Goal: Task Accomplishment & Management: Complete application form

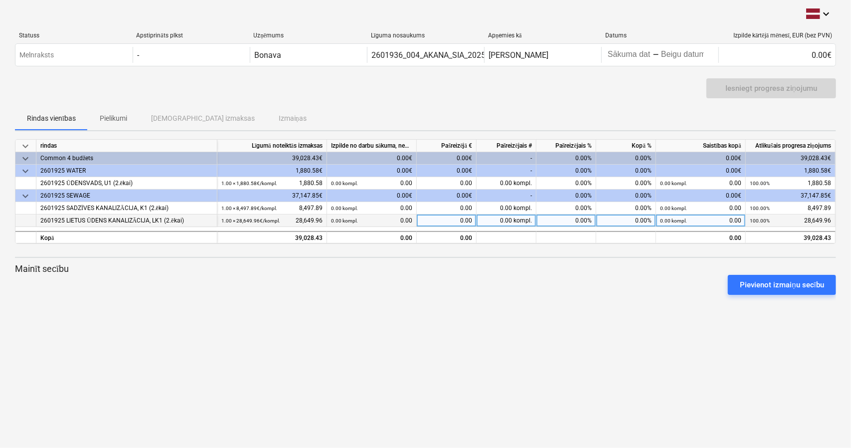
click at [457, 221] on div "0.00" at bounding box center [447, 220] width 60 height 12
type input "23800"
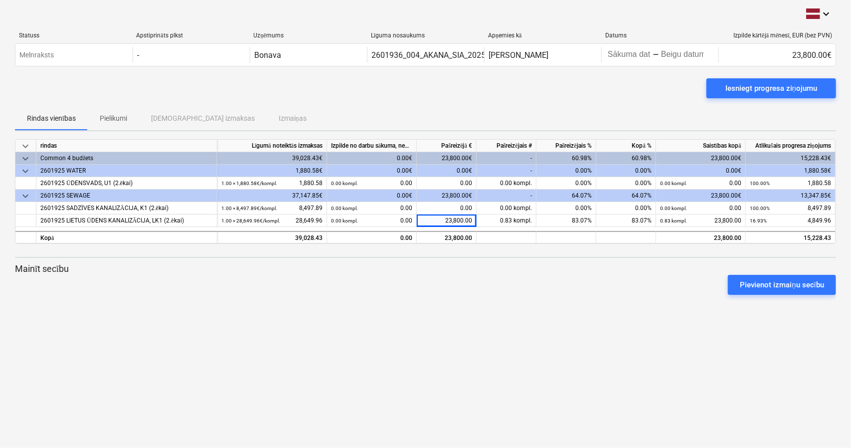
click at [456, 190] on div "23,800.00€" at bounding box center [447, 196] width 60 height 12
click at [458, 196] on div "23,800.00€" at bounding box center [447, 196] width 60 height 12
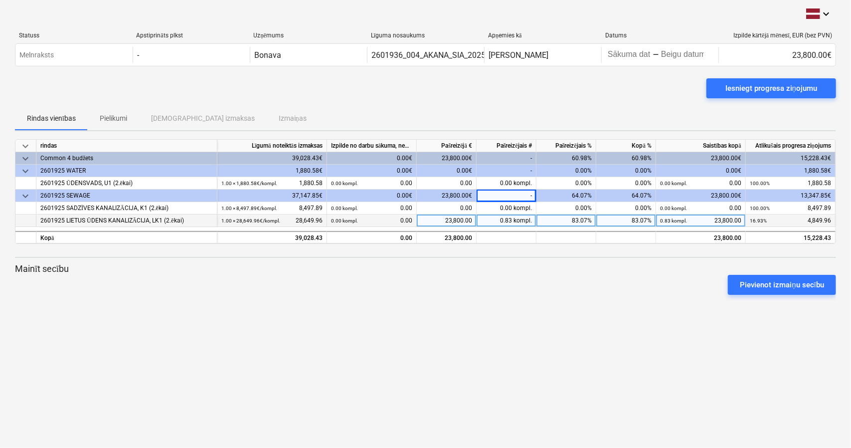
click at [464, 220] on div "23,800.00" at bounding box center [447, 220] width 60 height 12
type input "23789.51"
click at [455, 176] on div "0.00€" at bounding box center [447, 171] width 60 height 12
click at [780, 88] on div "Iesniegt progresa ziņojumu" at bounding box center [772, 88] width 92 height 13
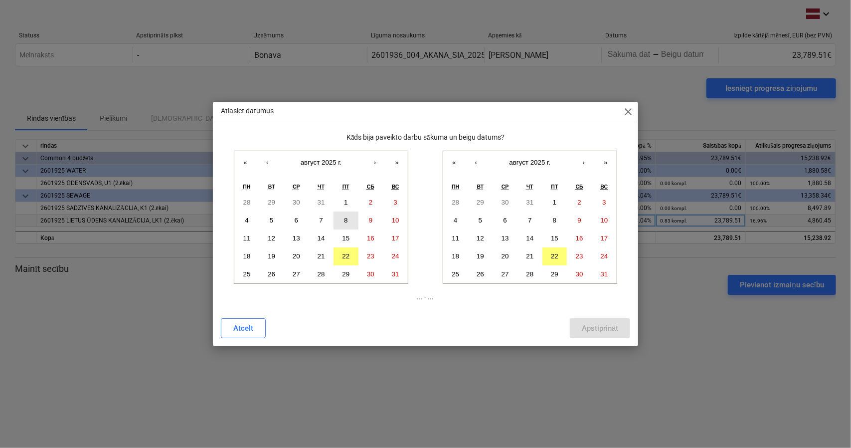
click at [349, 218] on button "8" at bounding box center [346, 220] width 25 height 18
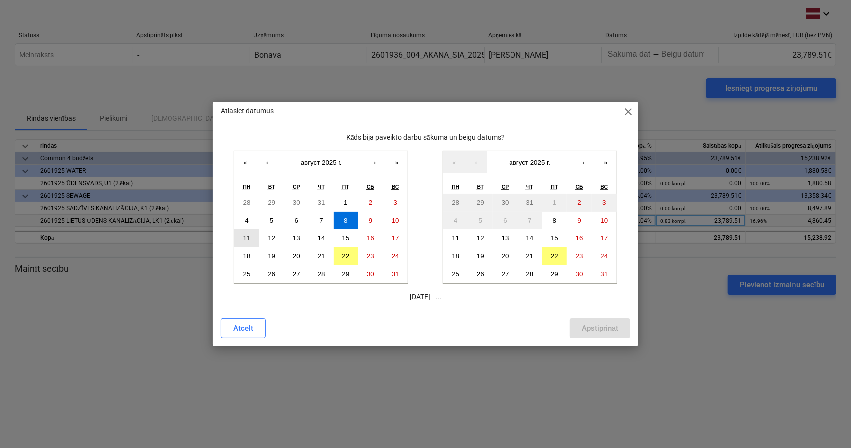
click at [250, 235] on button "11" at bounding box center [246, 238] width 25 height 18
click at [555, 254] on abbr "22" at bounding box center [554, 255] width 7 height 7
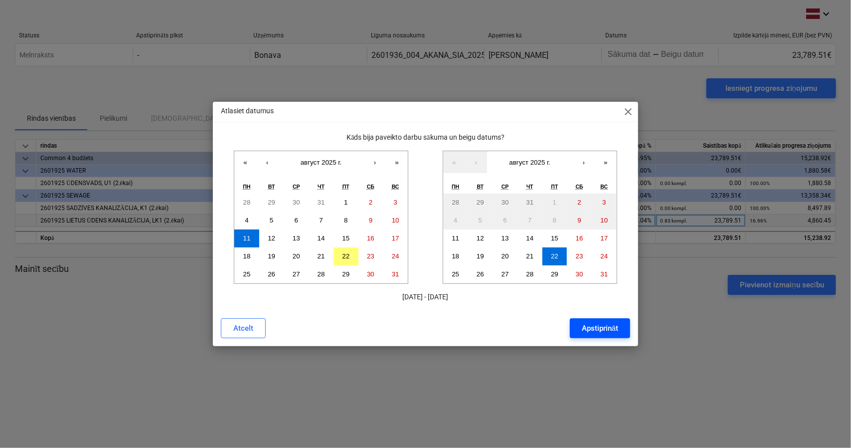
click at [604, 329] on div "Apstiprināt" at bounding box center [600, 328] width 36 height 13
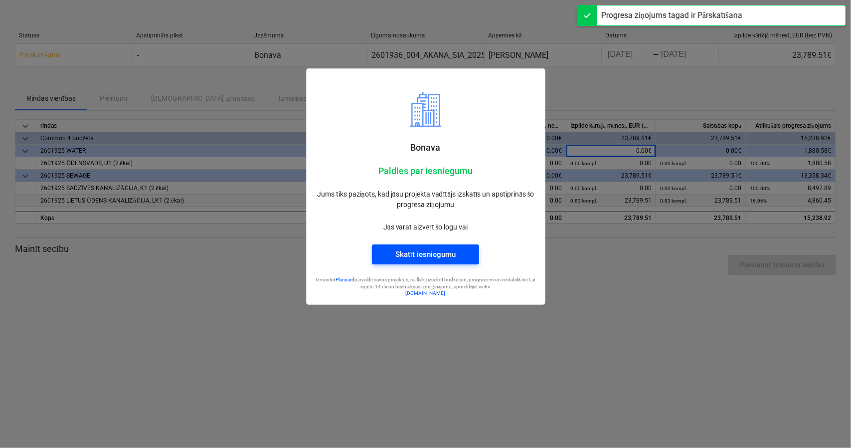
click at [434, 245] on button "Skatīt iesniegumu" at bounding box center [425, 254] width 107 height 20
